Goal: Transaction & Acquisition: Purchase product/service

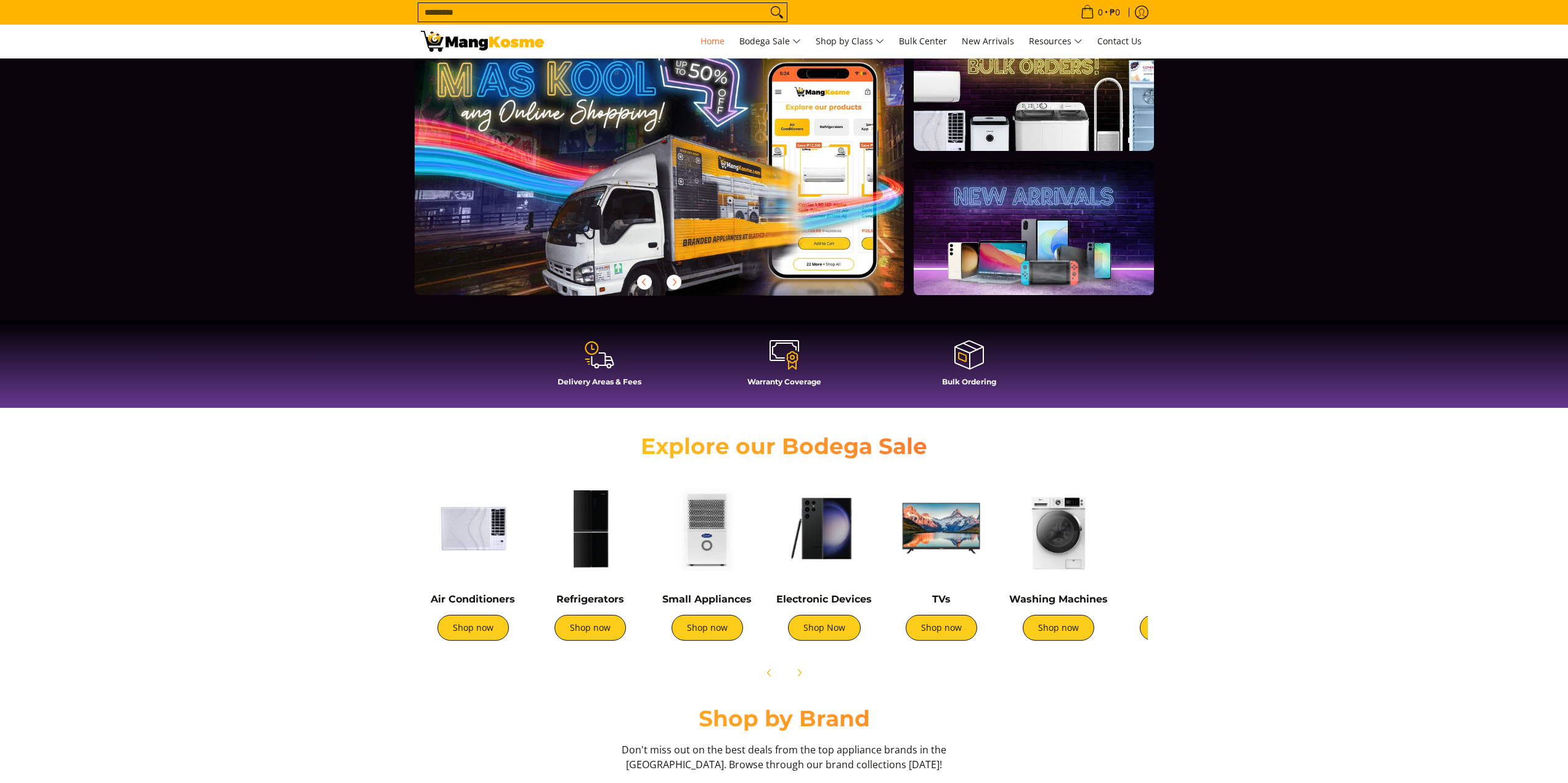
scroll to position [123, 0]
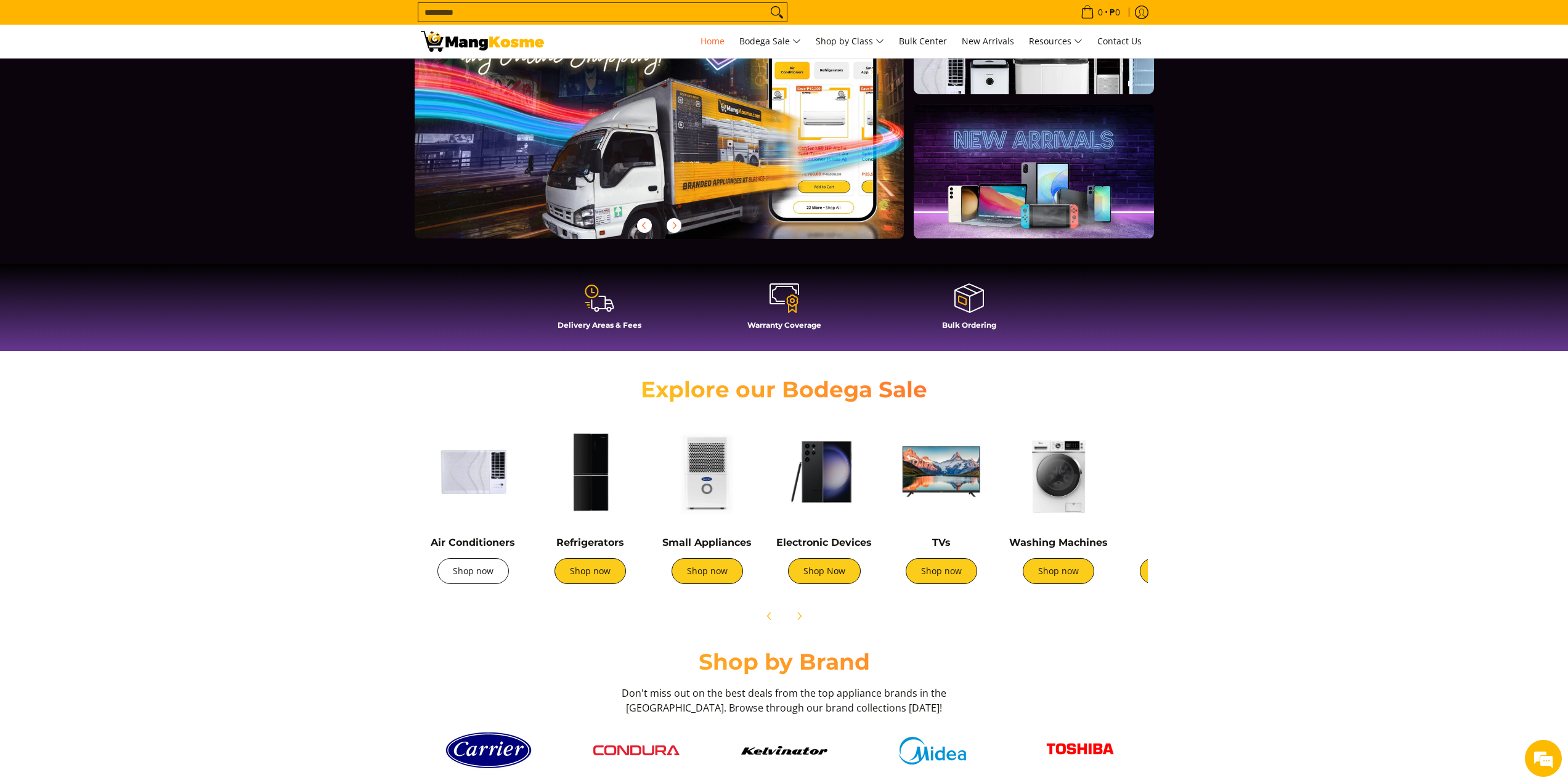
click at [482, 570] on link "Shop now" at bounding box center [473, 571] width 72 height 26
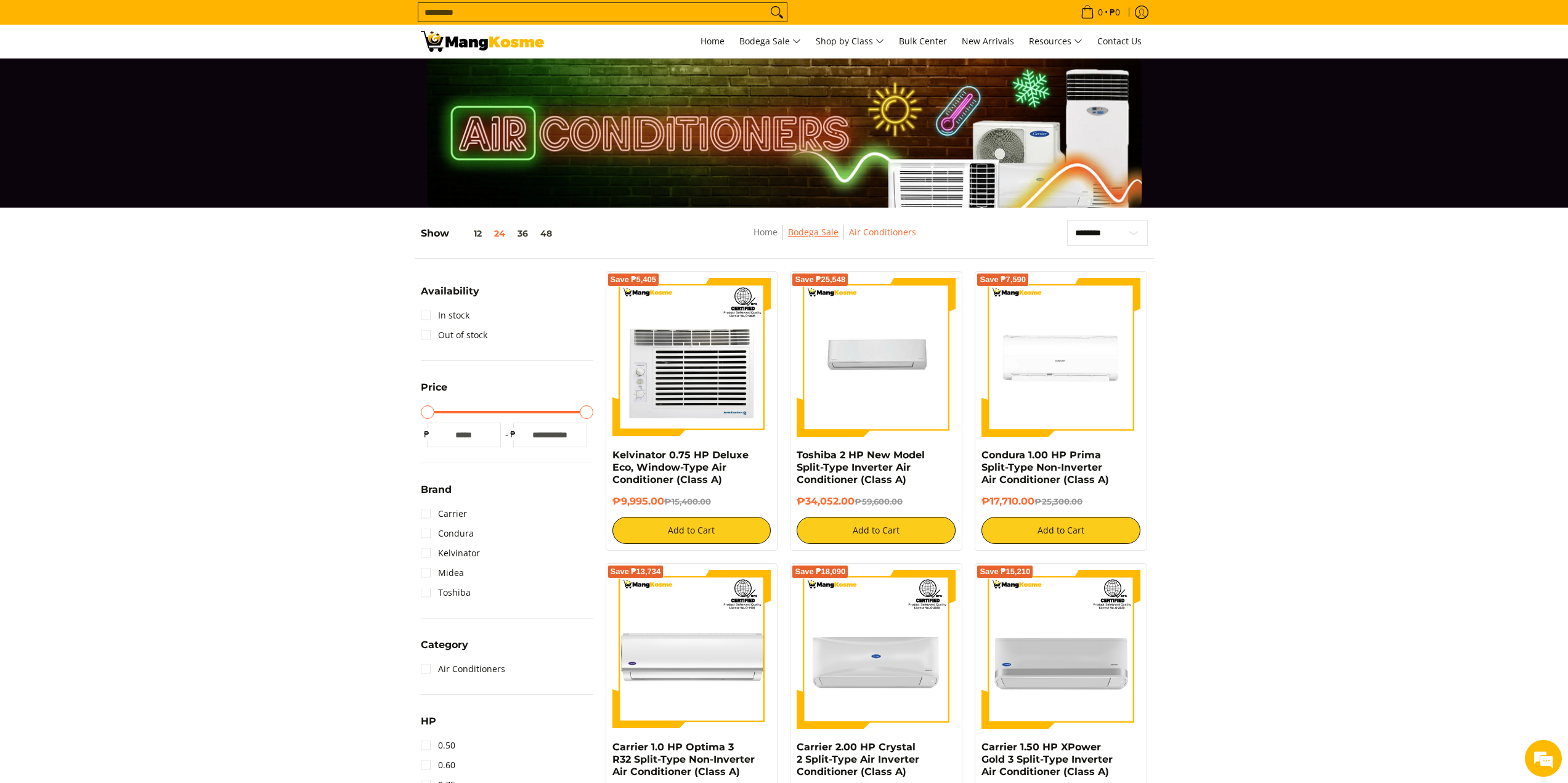
click at [814, 233] on link "Bodega Sale" at bounding box center [813, 232] width 50 height 12
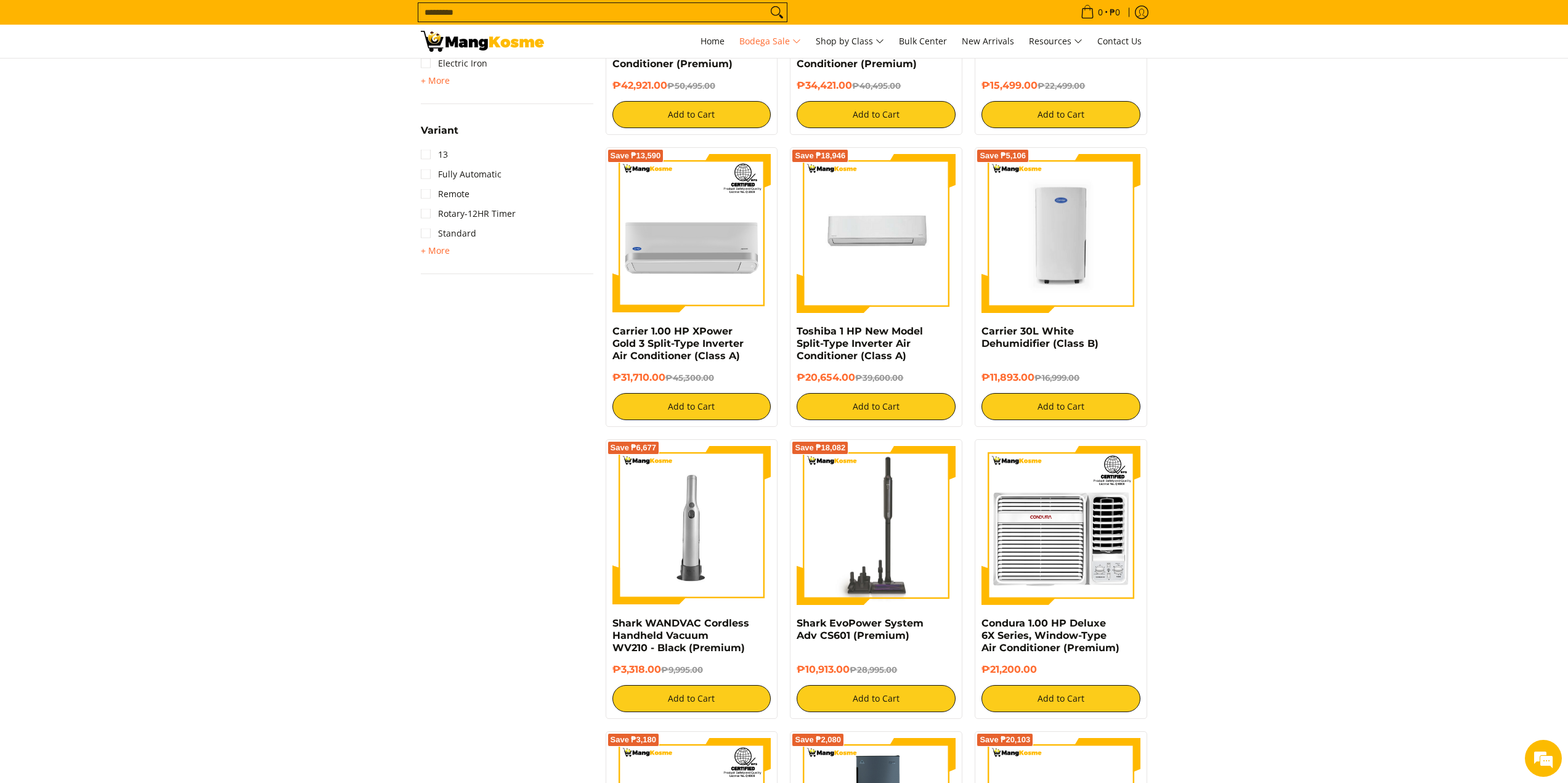
scroll to position [1848, 0]
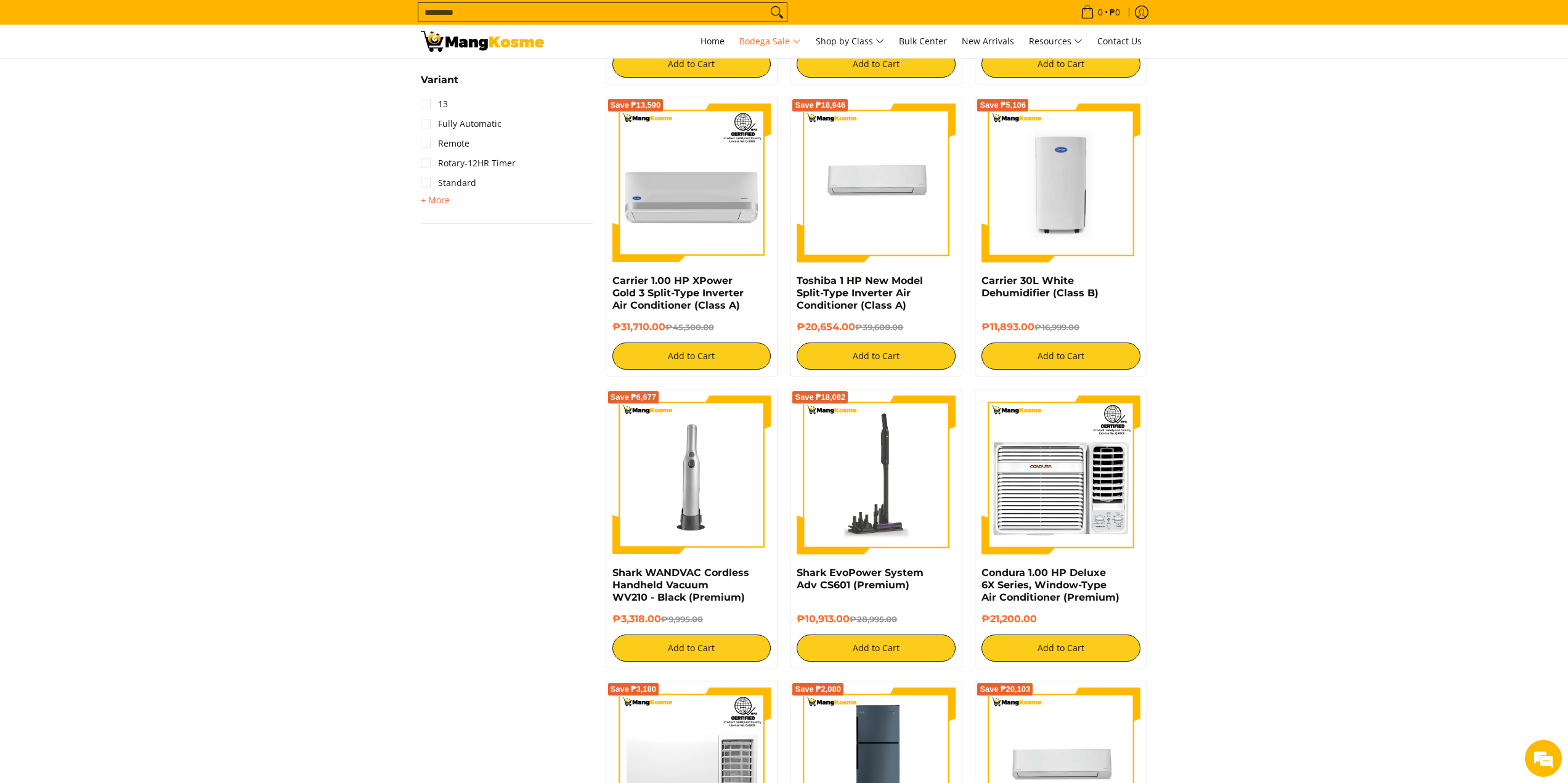
click at [900, 489] on img at bounding box center [876, 475] width 159 height 159
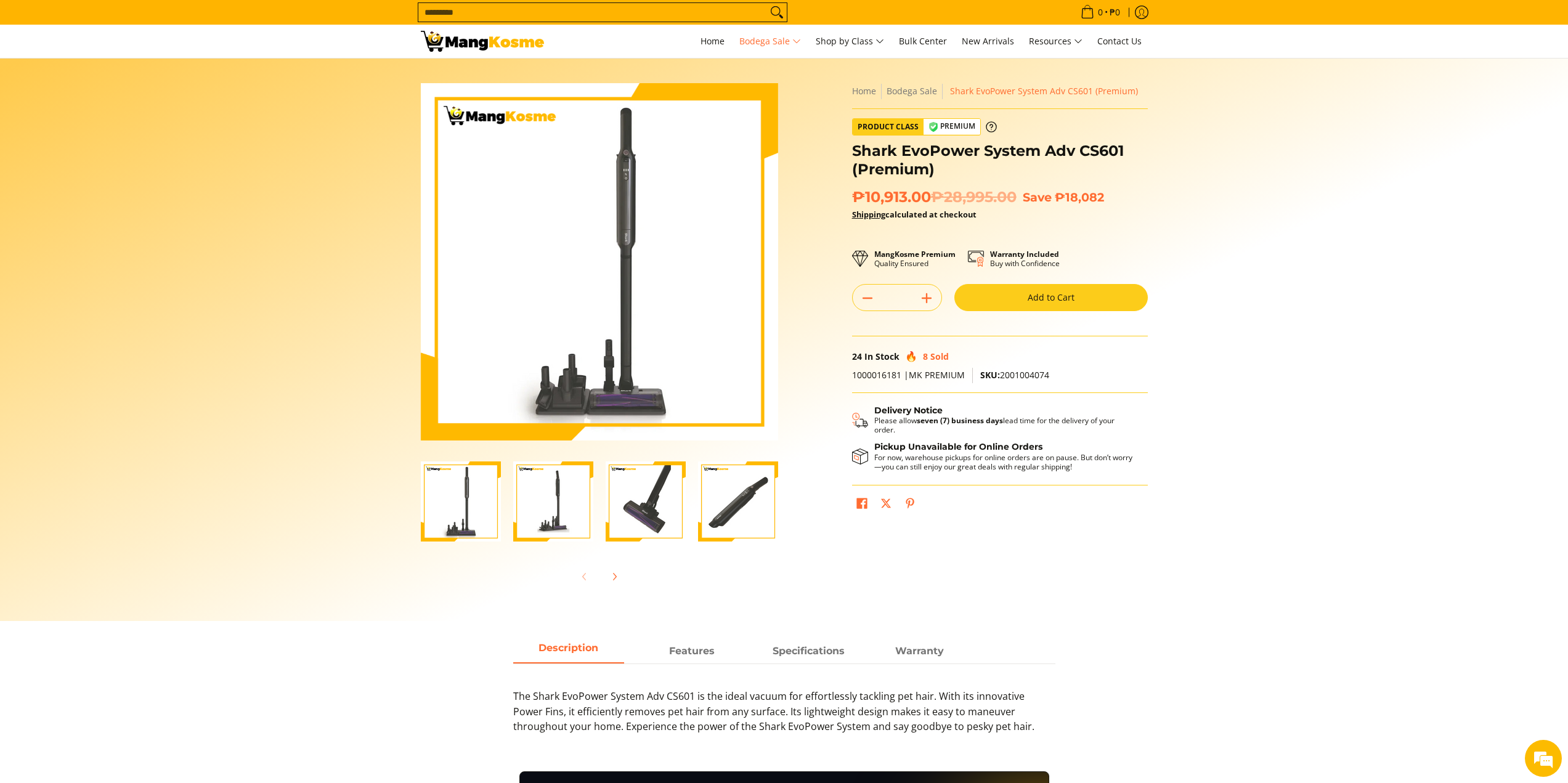
click at [649, 494] on img "Shark EvoPower System Adv CS601 (Premium)-3" at bounding box center [645, 501] width 80 height 80
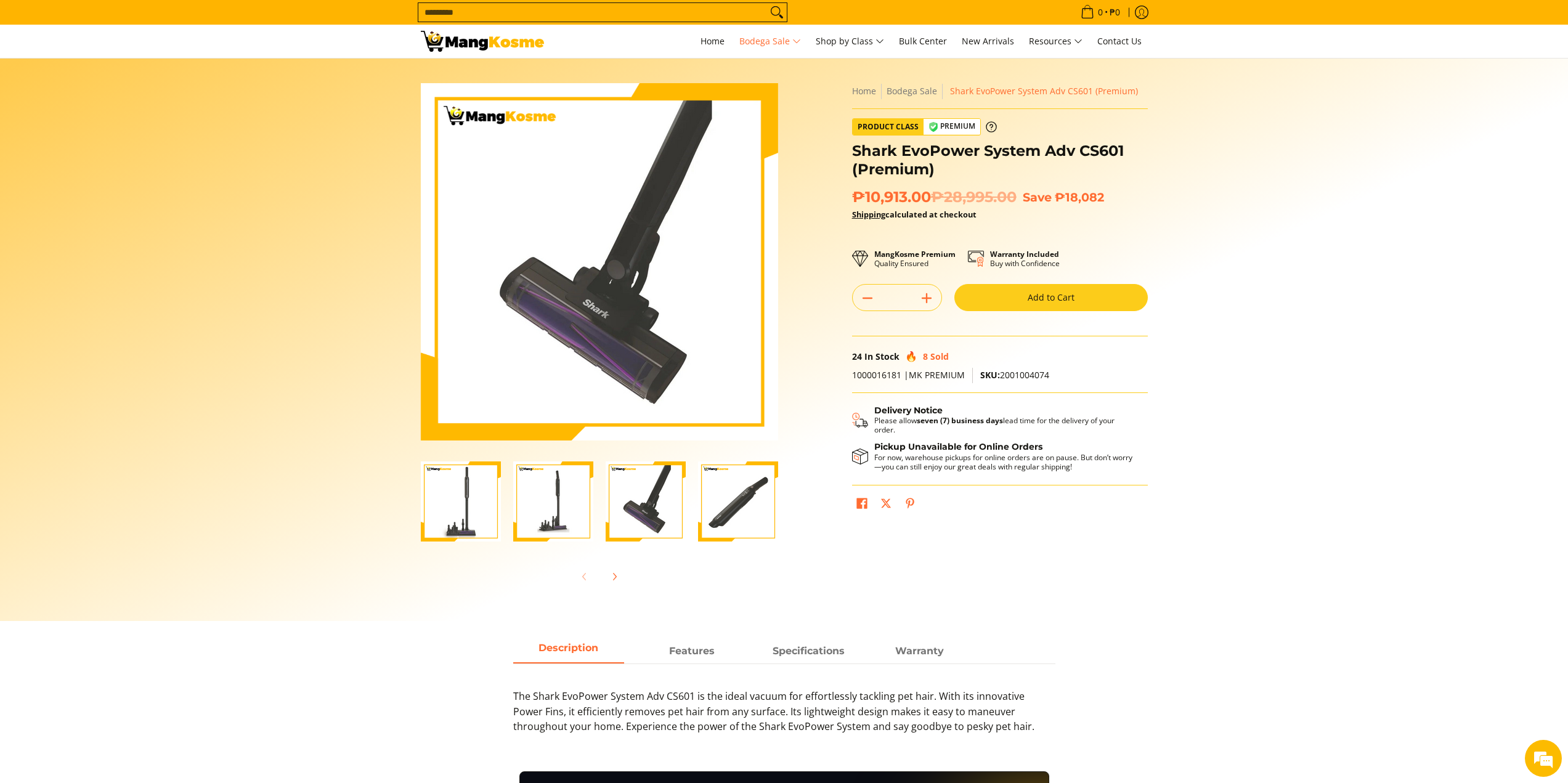
click at [718, 495] on img "Shark EvoPower System Adv CS601 (Premium)-4" at bounding box center [738, 501] width 80 height 80
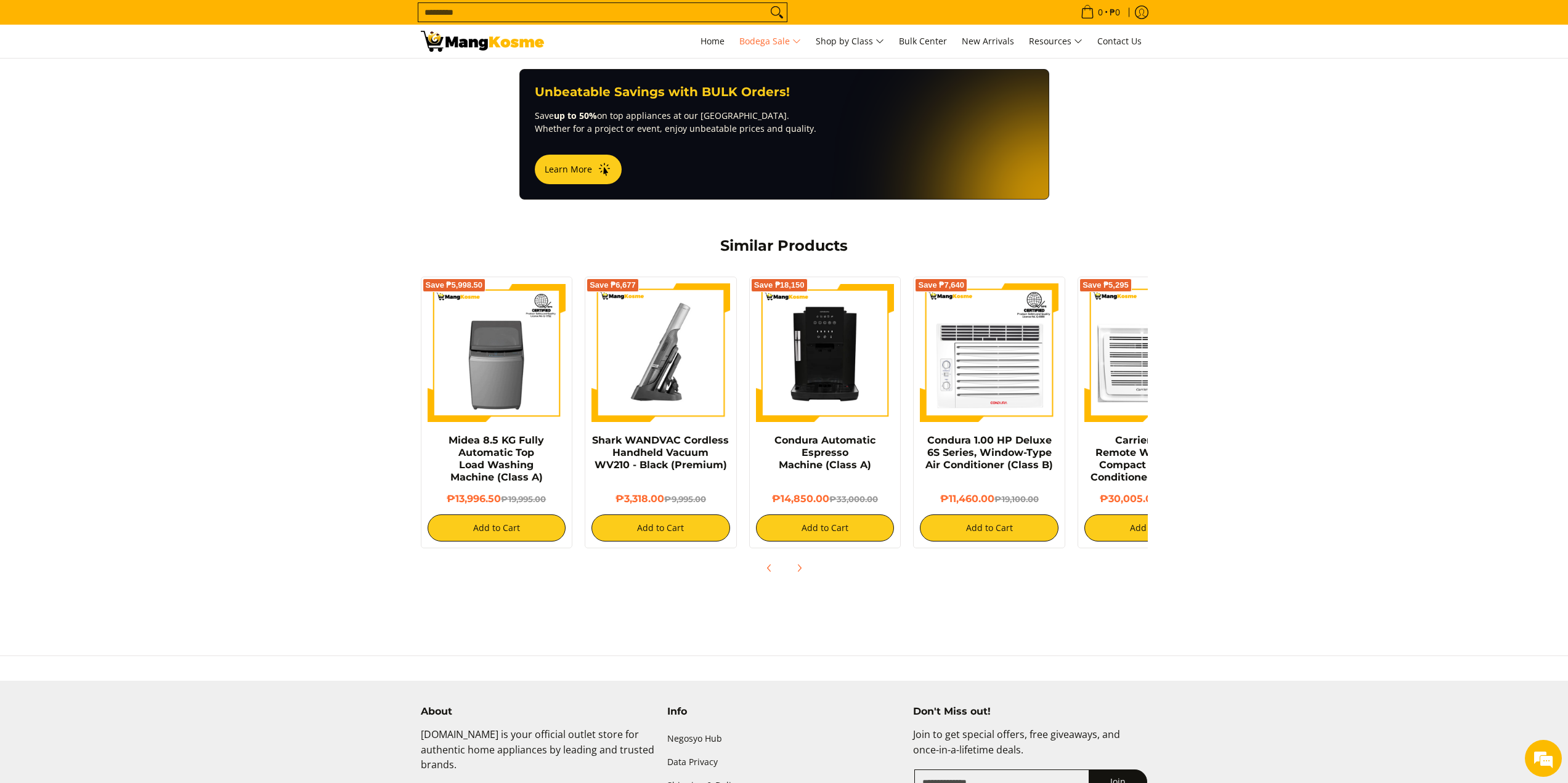
scroll to position [739, 0]
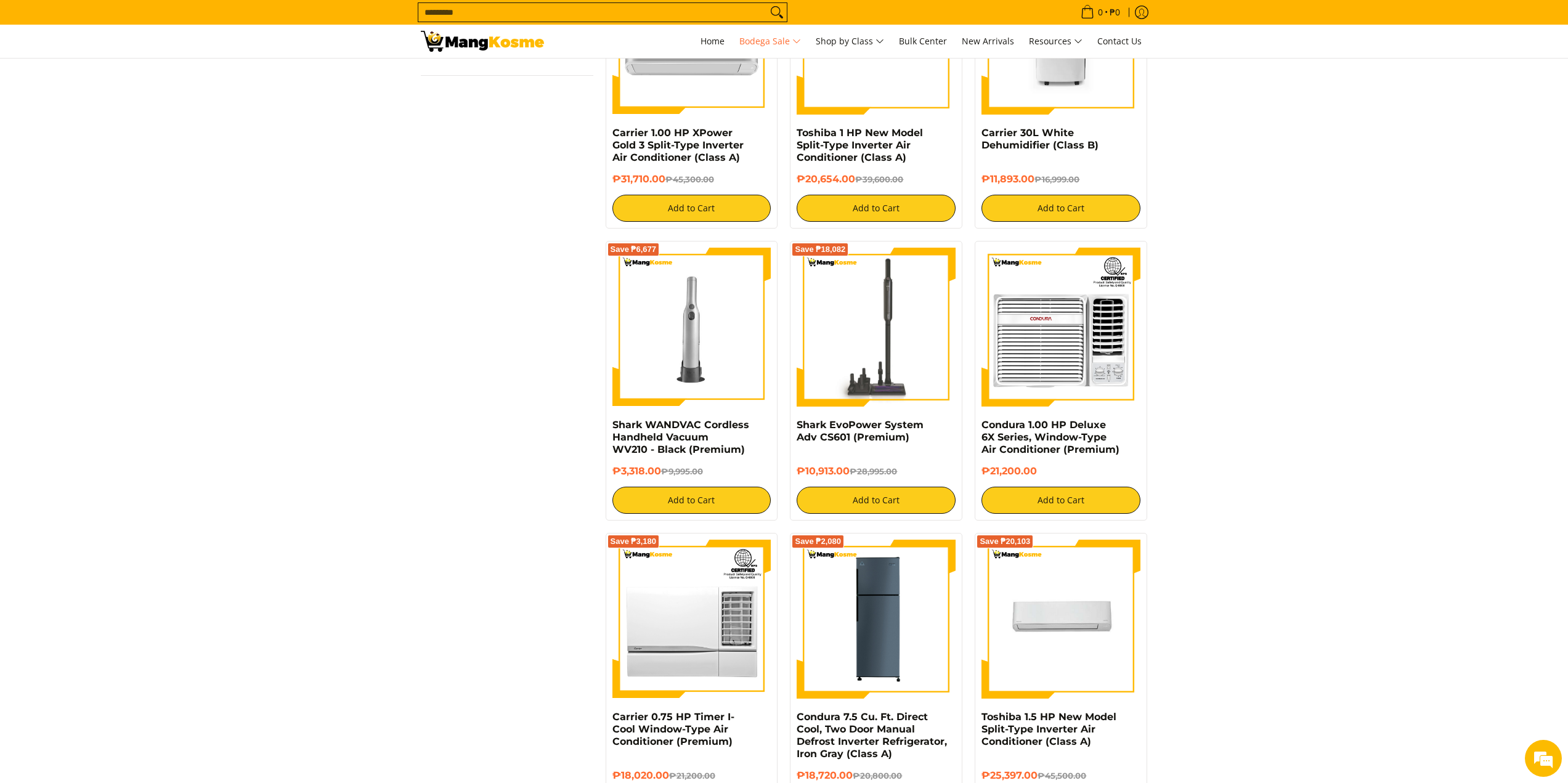
scroll to position [2033, 0]
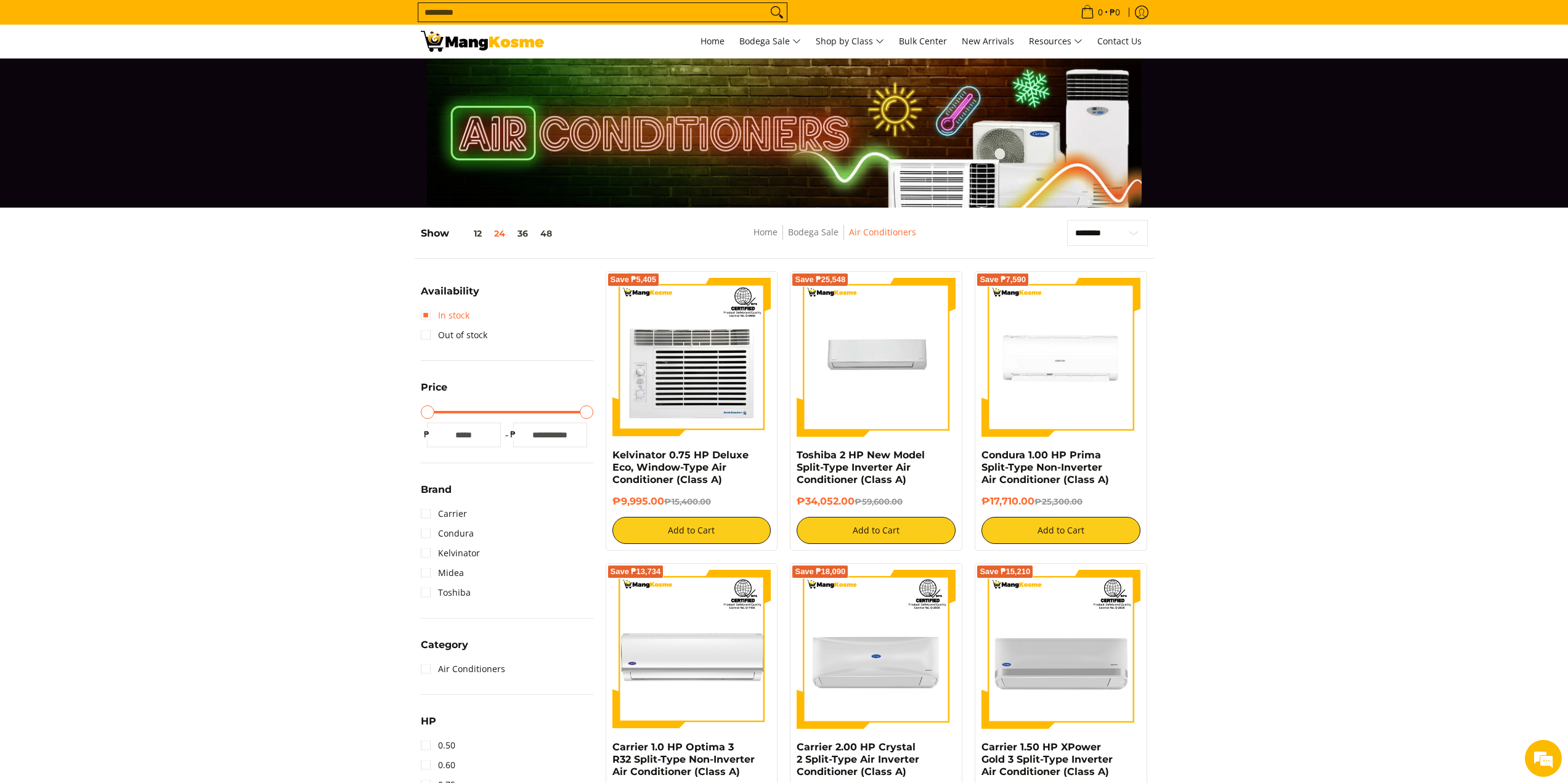
click at [455, 312] on link "In stock" at bounding box center [445, 316] width 48 height 20
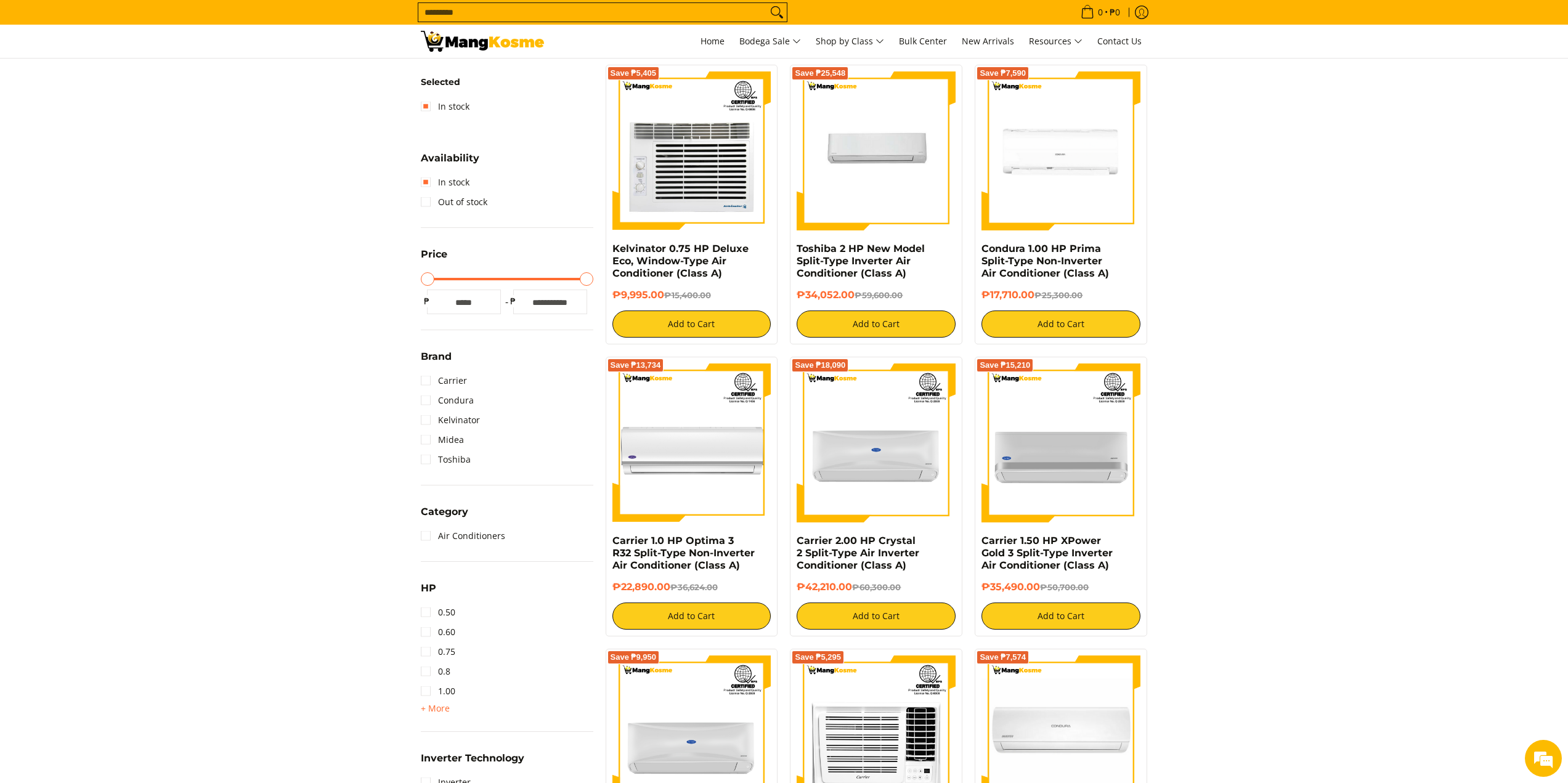
scroll to position [408, 0]
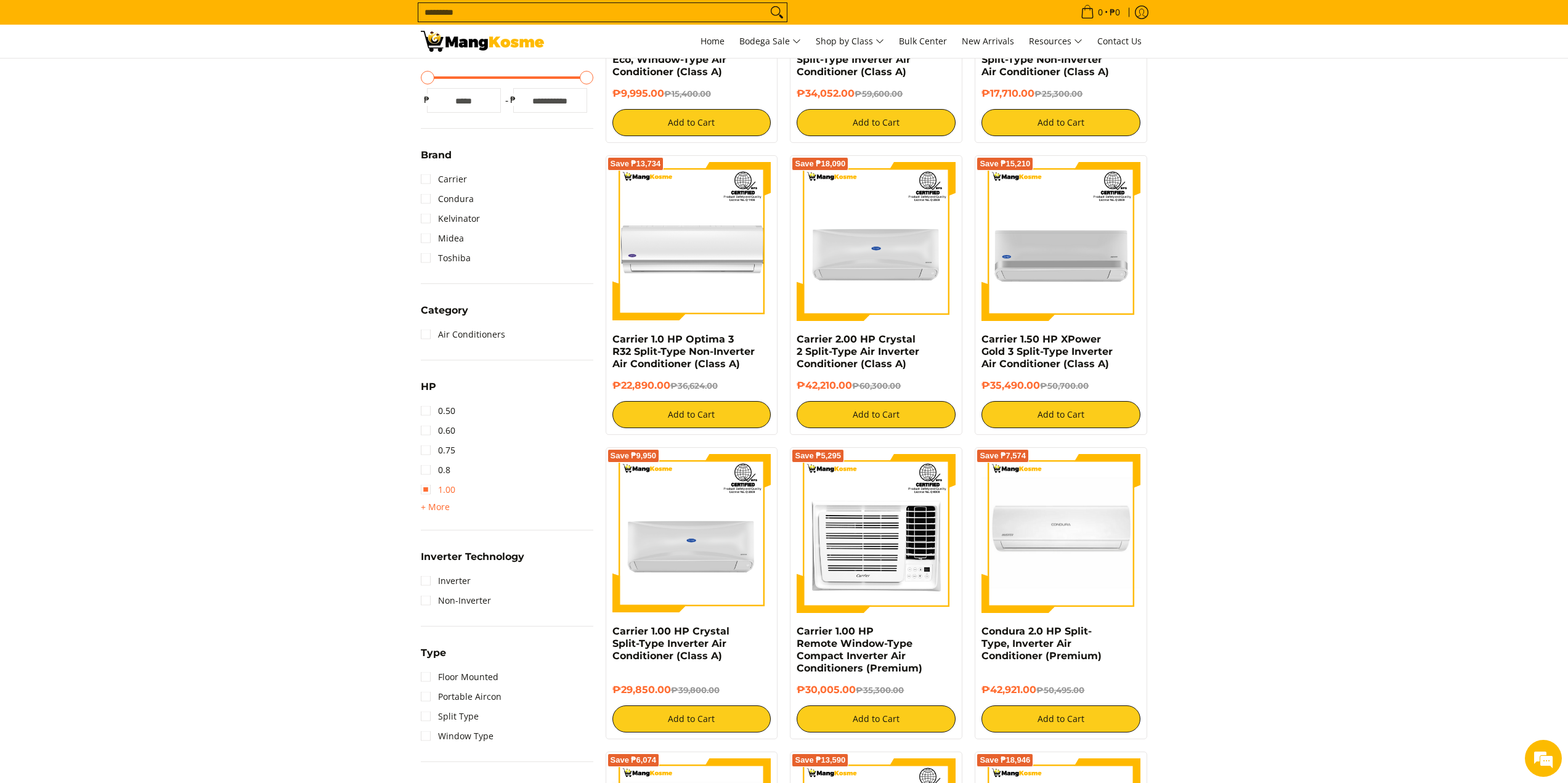
click at [446, 485] on link "1.00" at bounding box center [438, 490] width 34 height 20
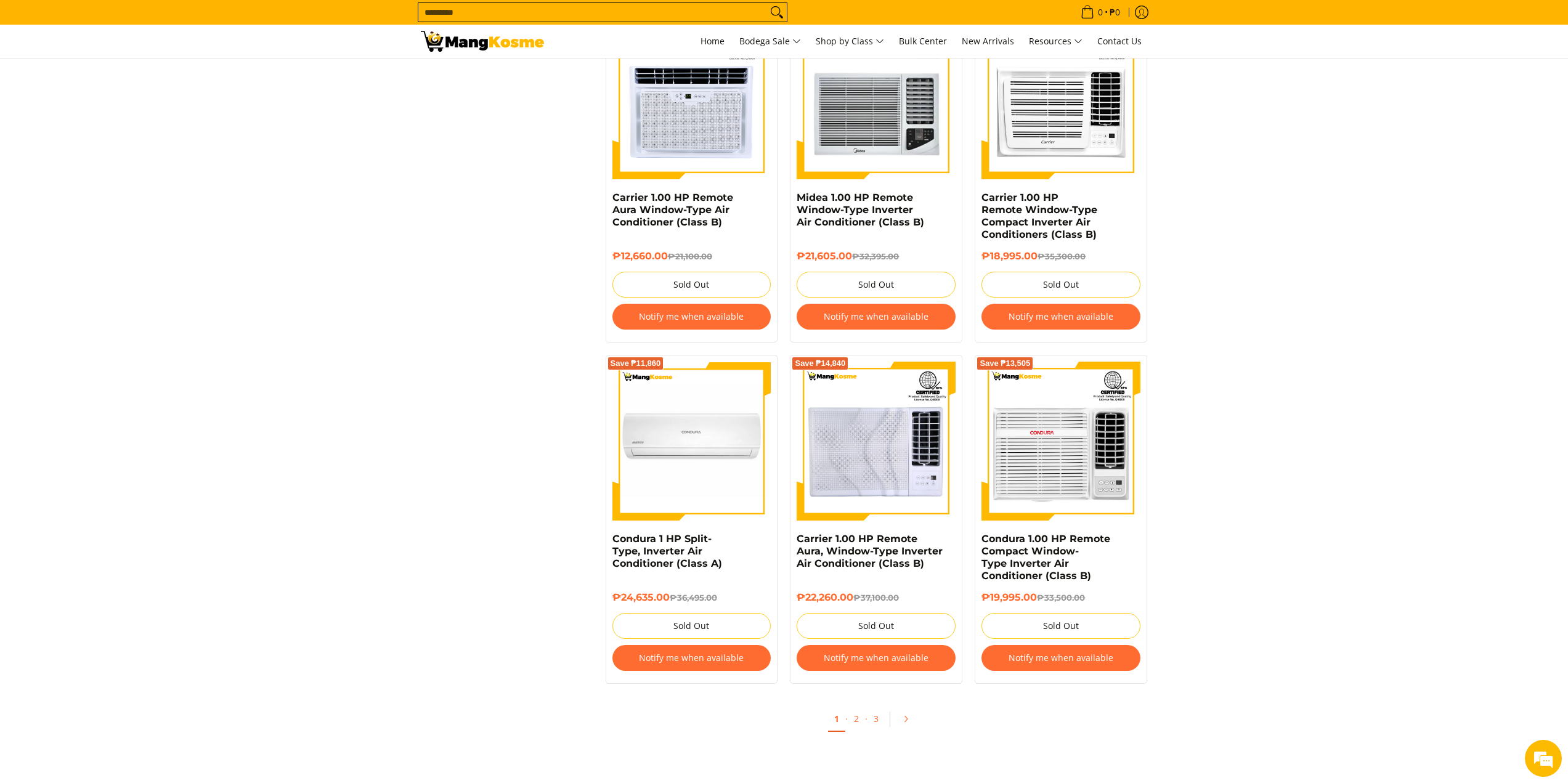
scroll to position [2071, 0]
click at [855, 723] on link "2" at bounding box center [857, 719] width 17 height 25
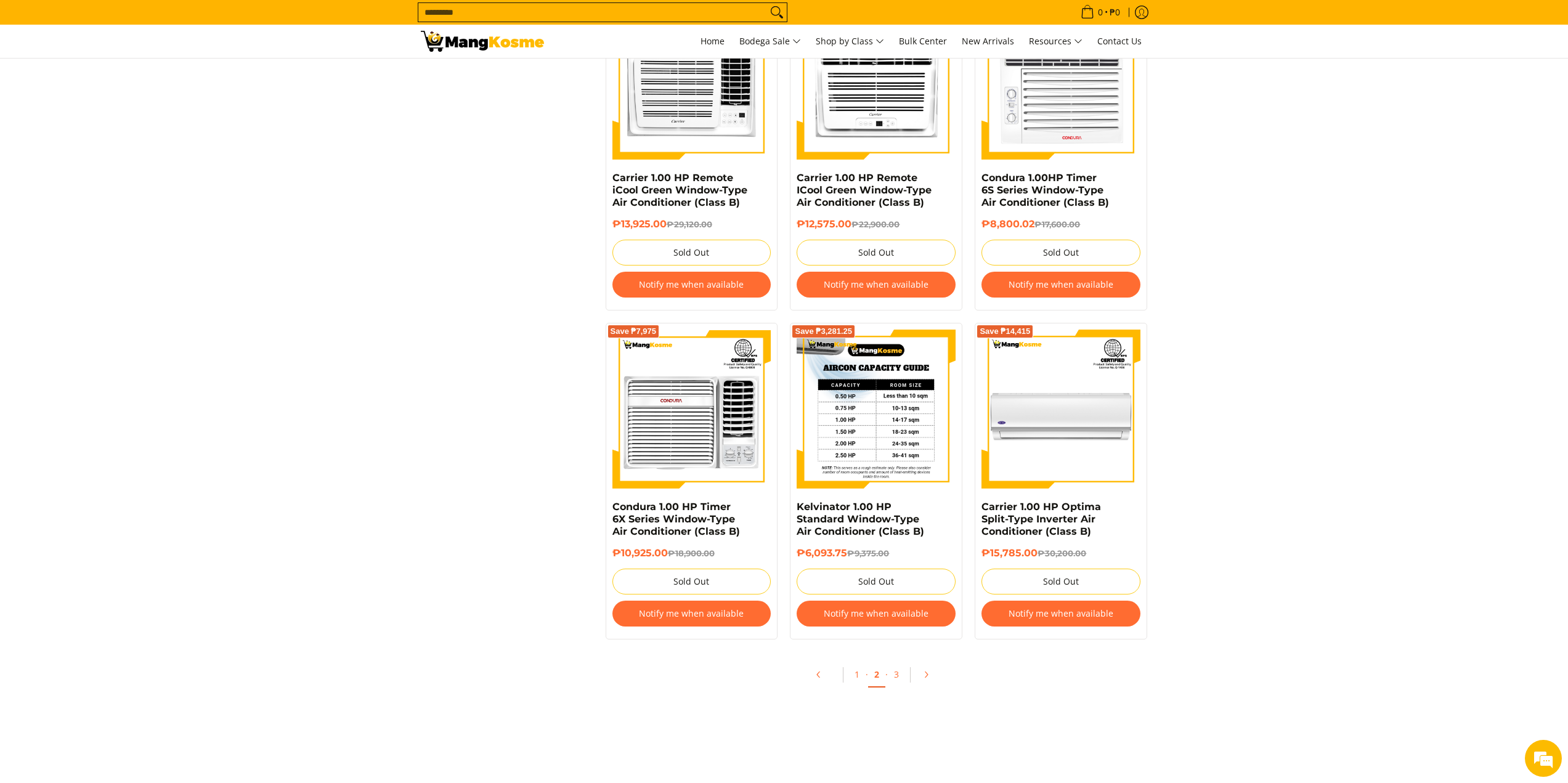
scroll to position [2279, 0]
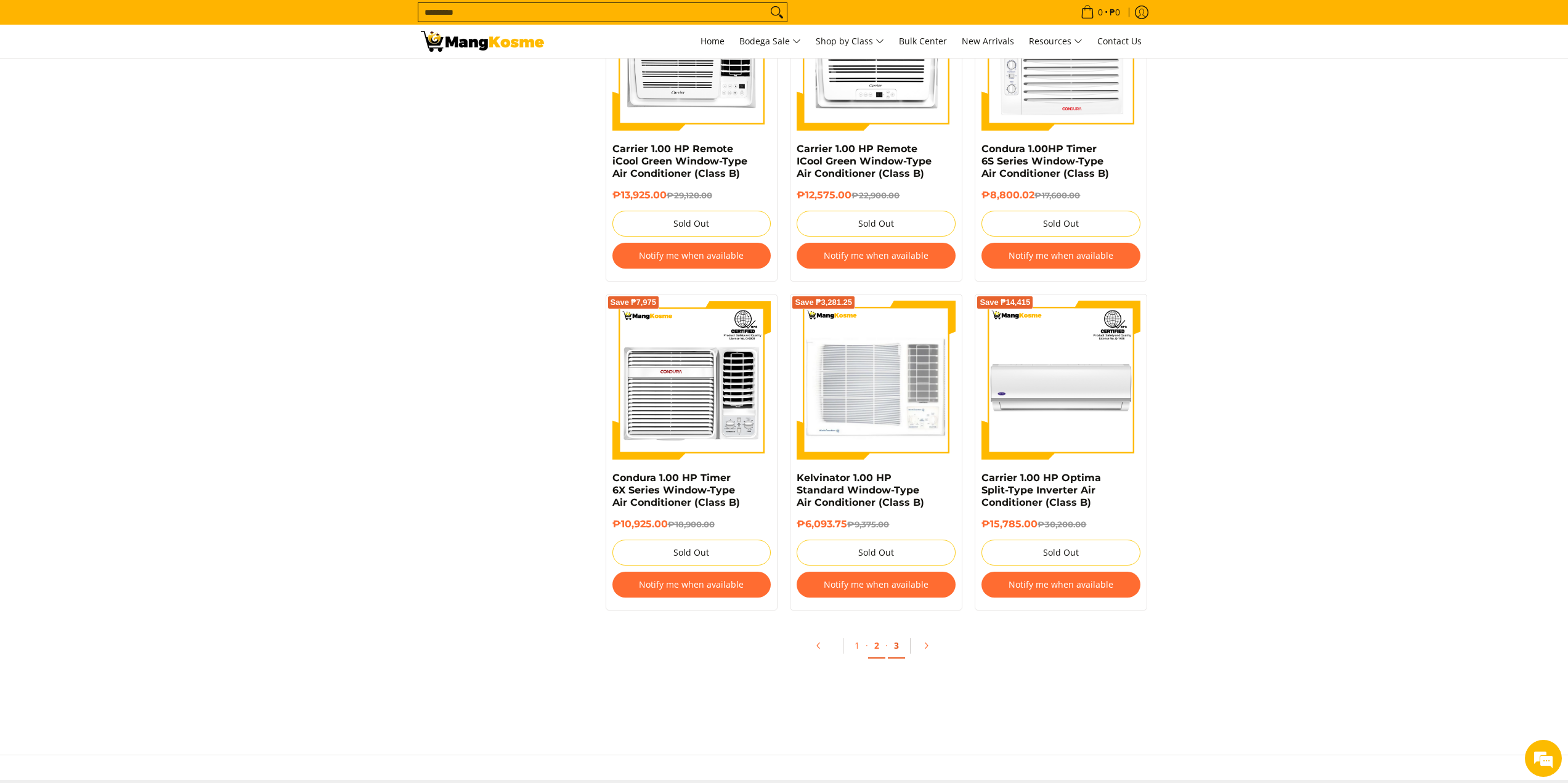
click at [898, 652] on link "3" at bounding box center [896, 646] width 17 height 25
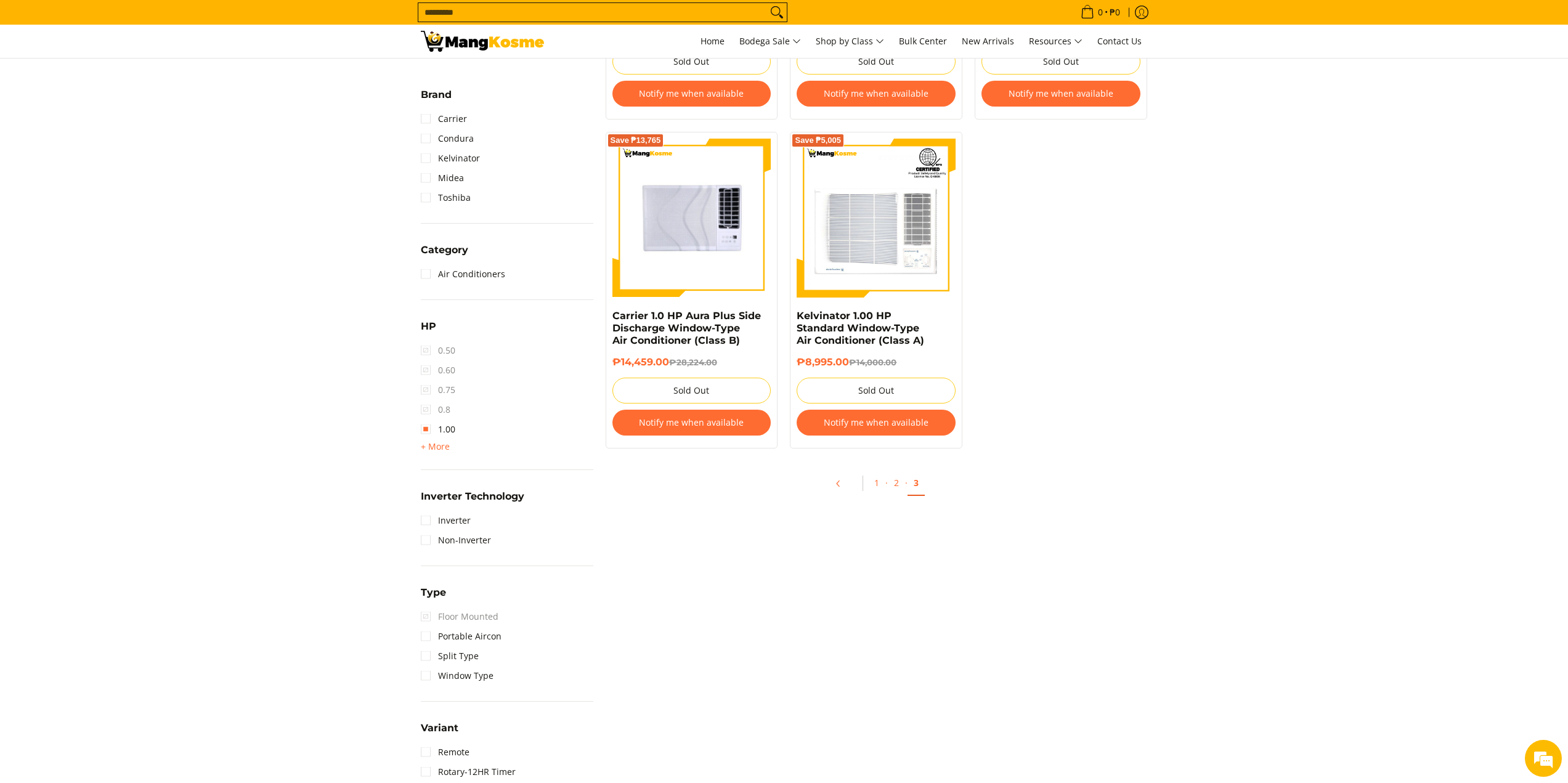
scroll to position [493, 0]
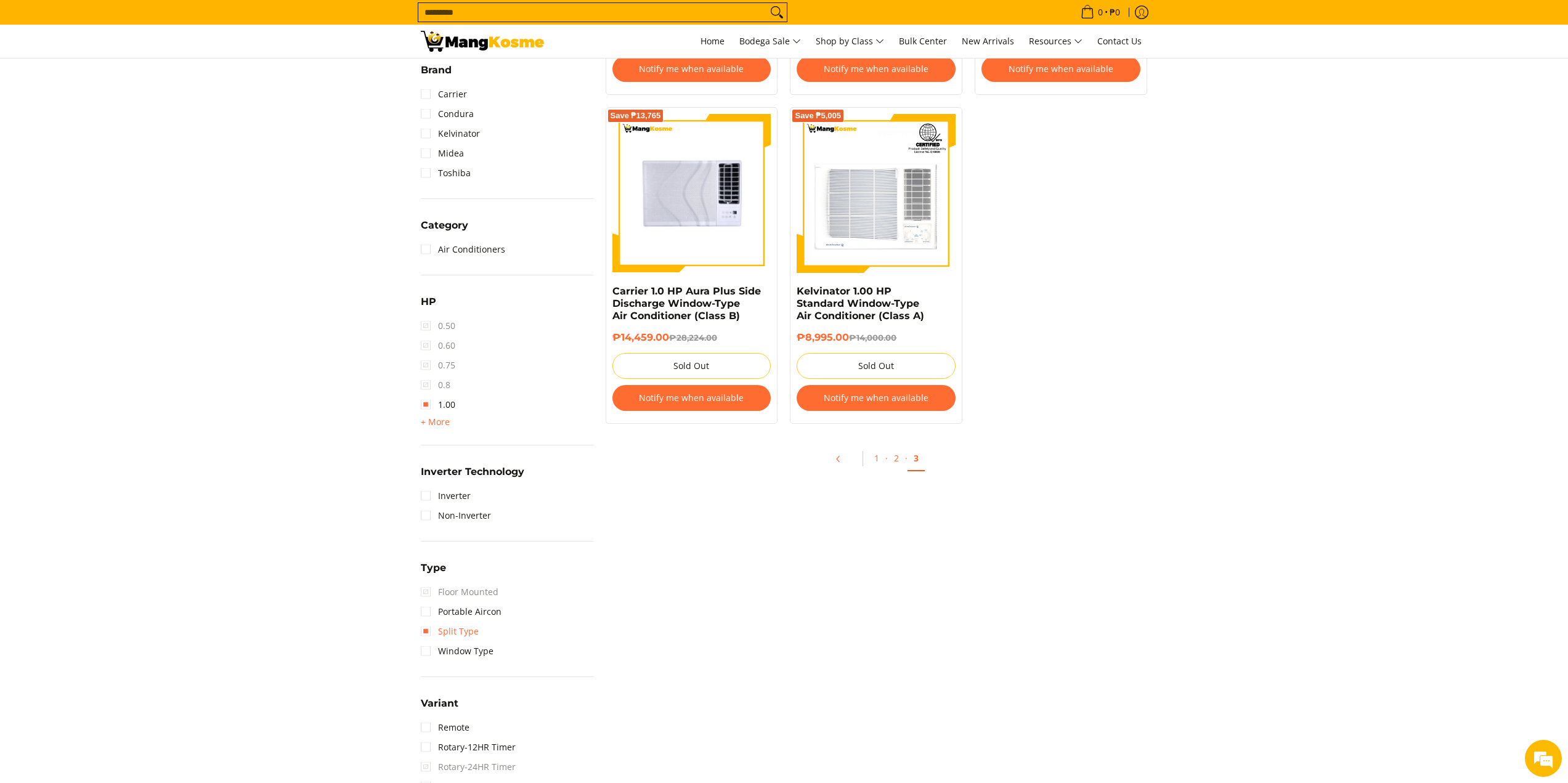
click at [458, 626] on link "Split Type" at bounding box center [450, 632] width 58 height 20
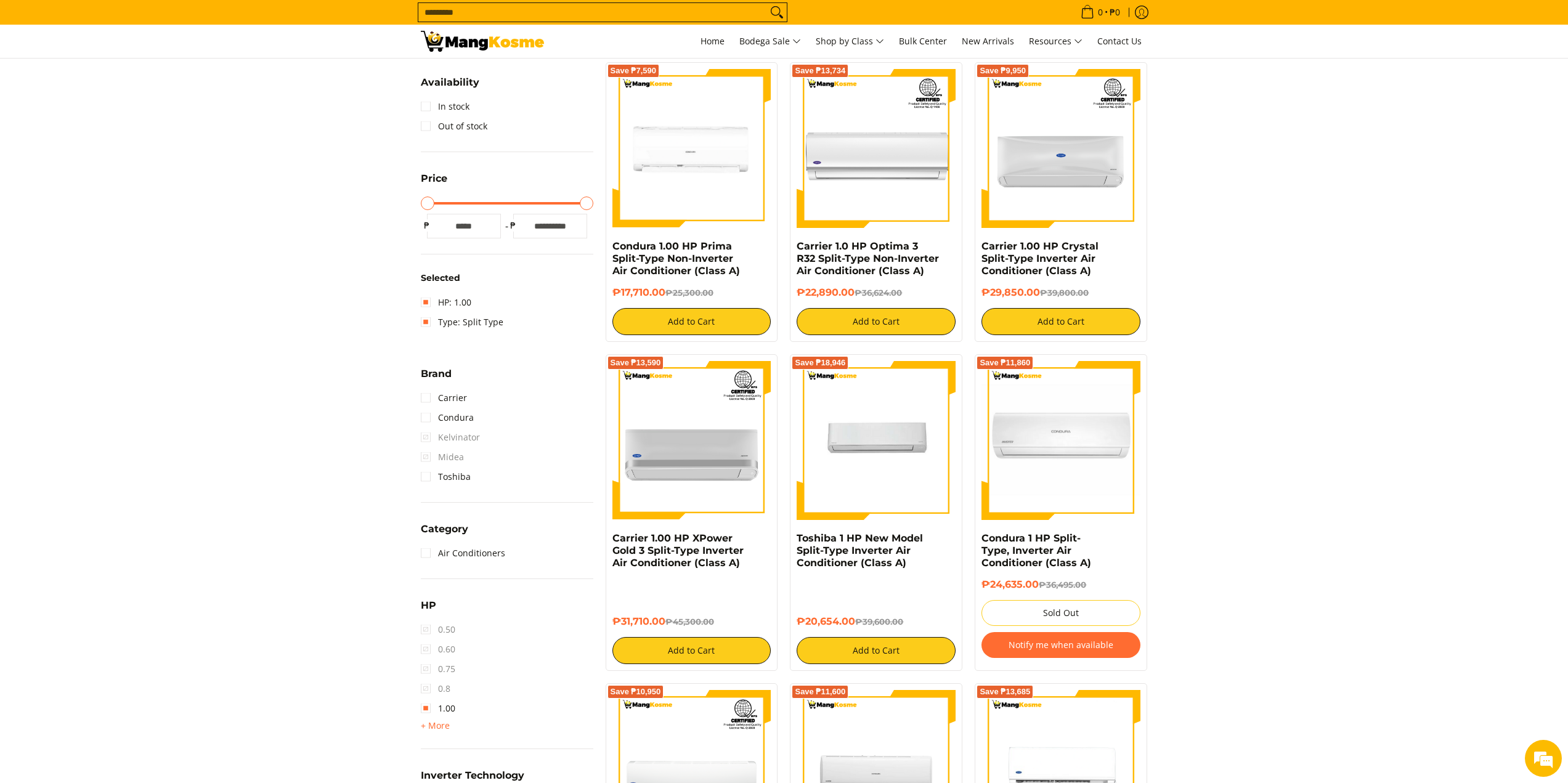
scroll to position [161, 0]
